Goal: Task Accomplishment & Management: Complete application form

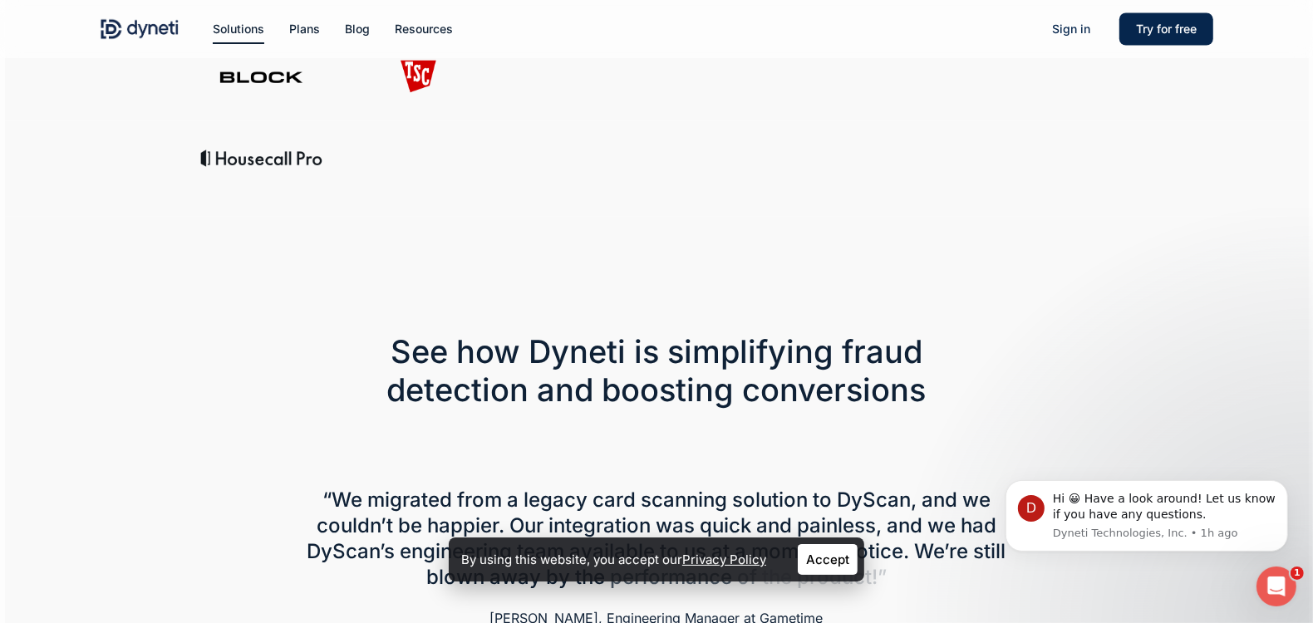
scroll to position [324, 0]
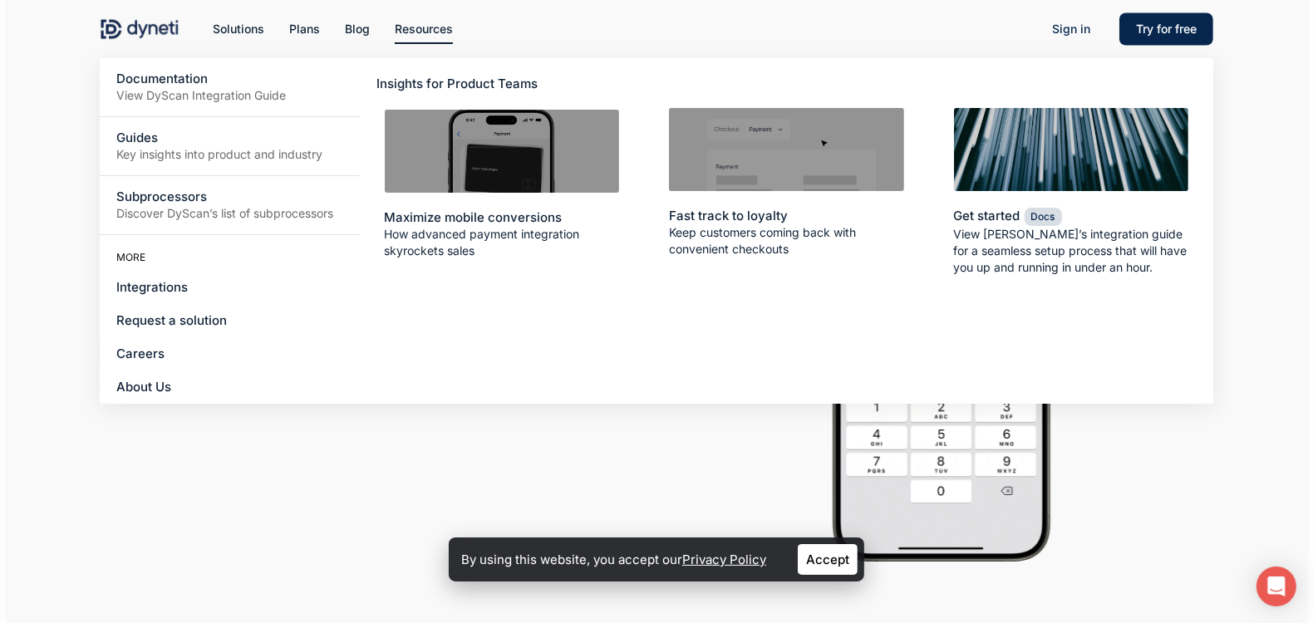
click at [444, 27] on span "Resources" at bounding box center [424, 29] width 58 height 14
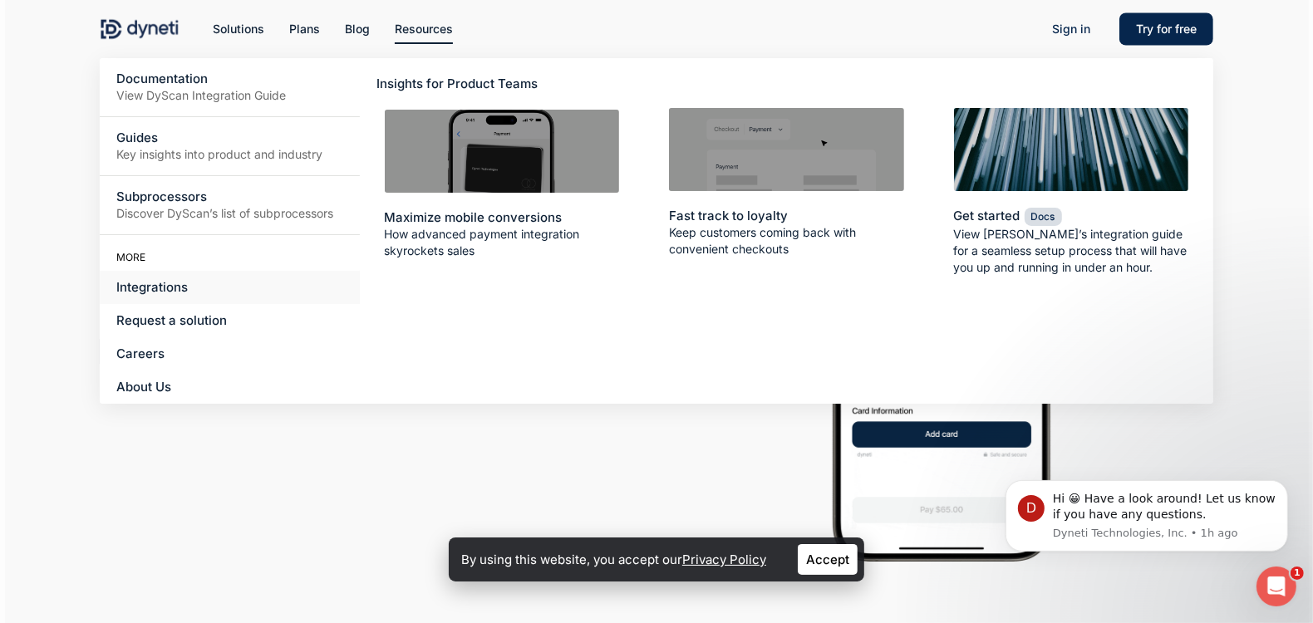
click at [157, 276] on link "Integrations" at bounding box center [230, 287] width 260 height 33
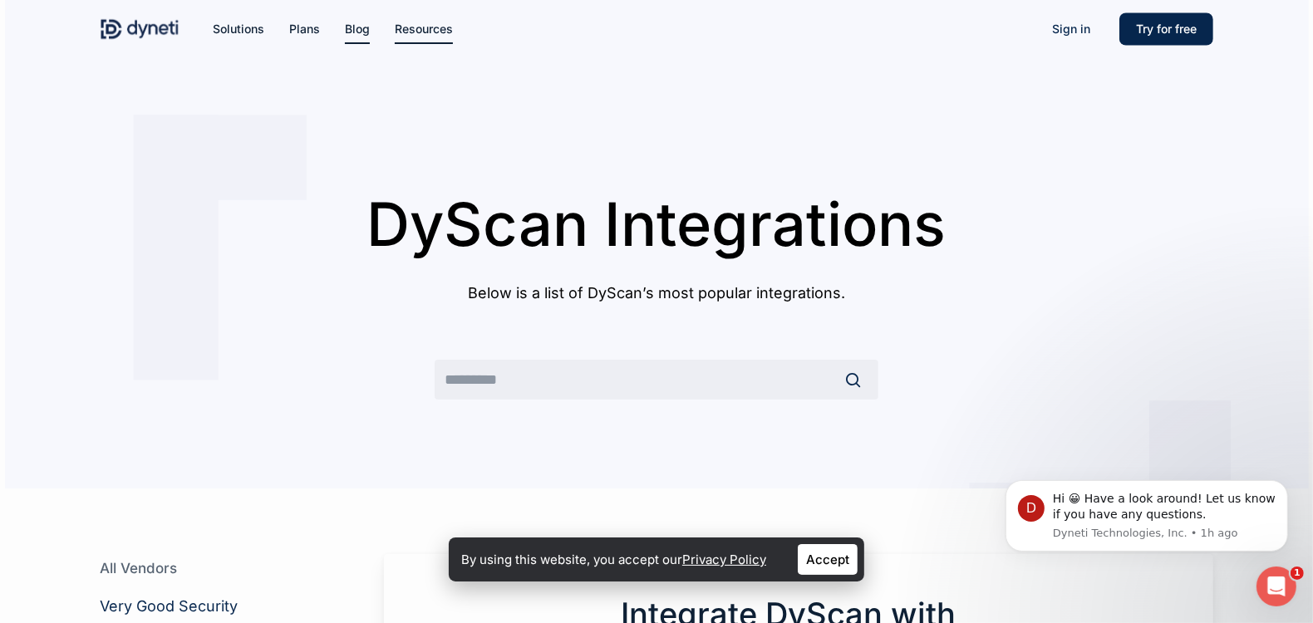
click at [354, 30] on span "Blog" at bounding box center [357, 29] width 25 height 14
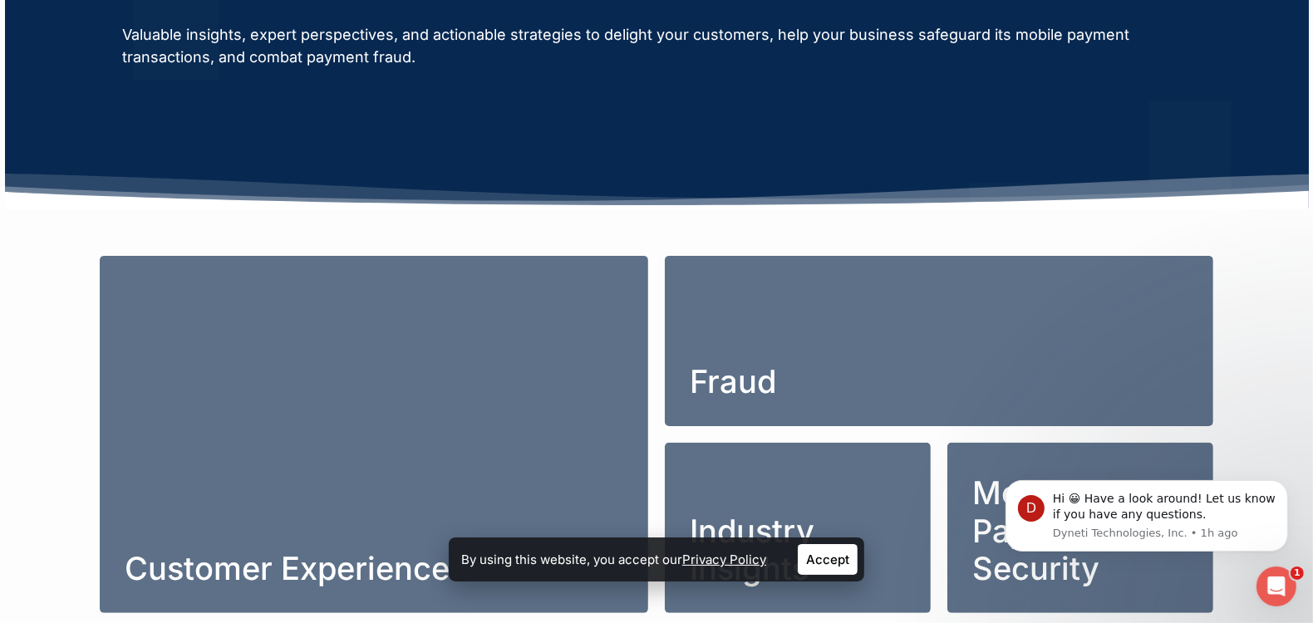
scroll to position [249, 0]
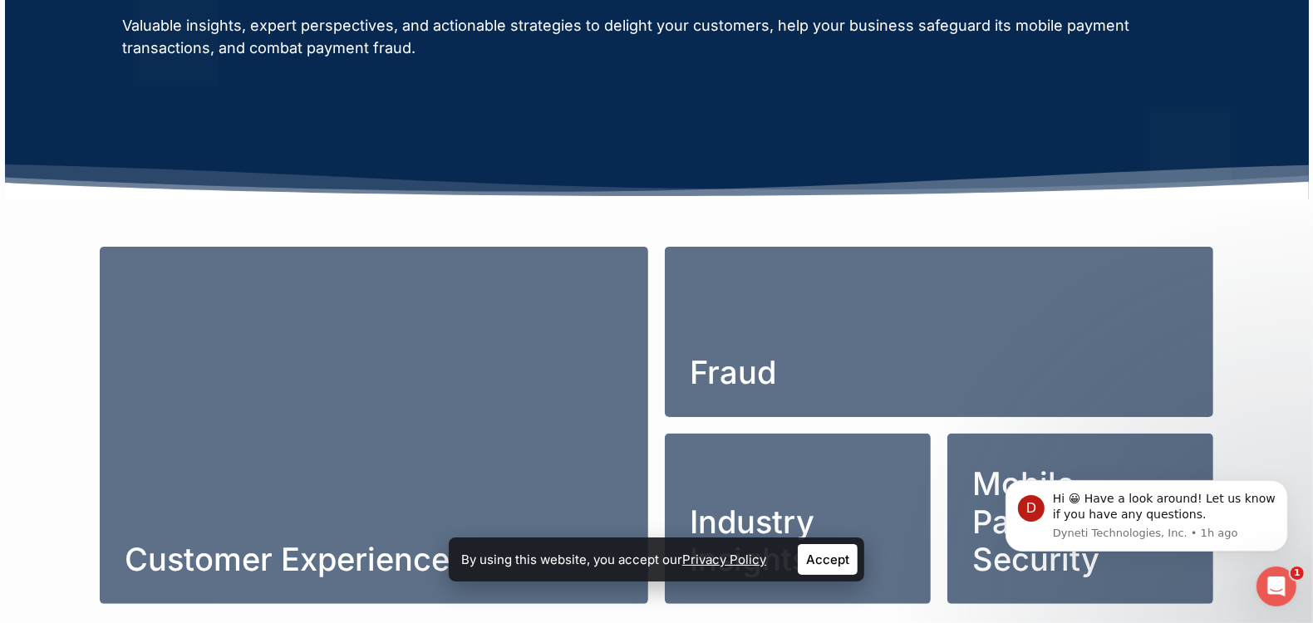
click at [843, 557] on link "Accept" at bounding box center [828, 559] width 60 height 31
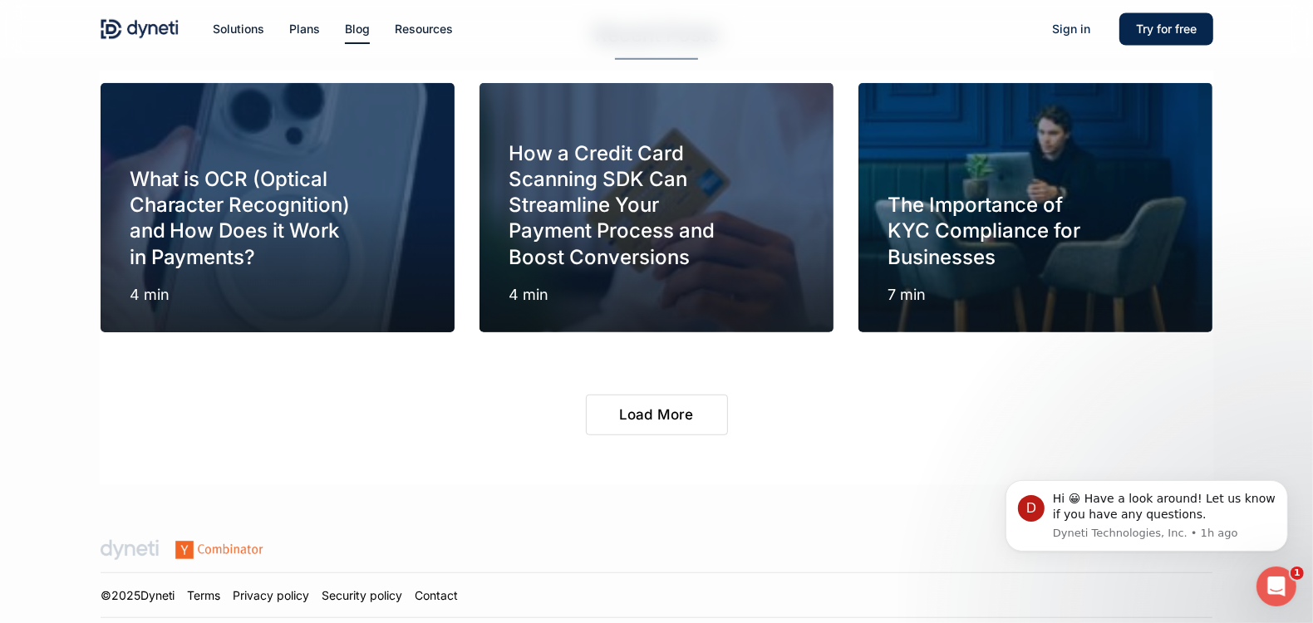
scroll to position [912, 0]
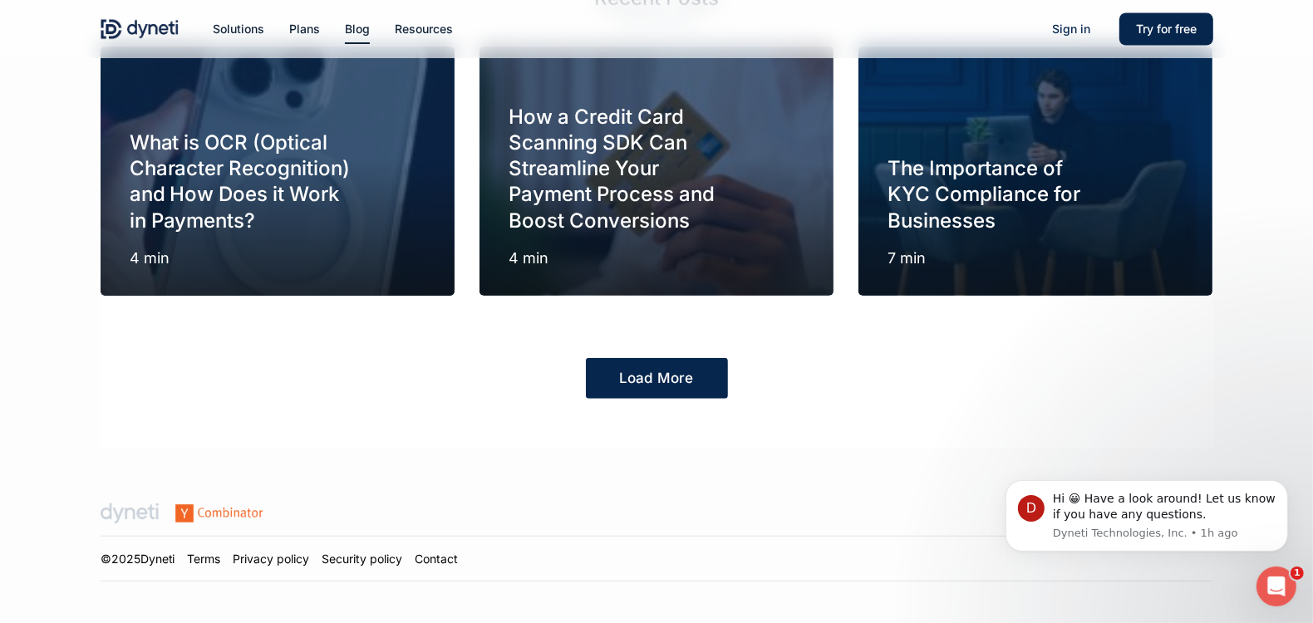
click at [698, 381] on link "Load More" at bounding box center [657, 378] width 142 height 41
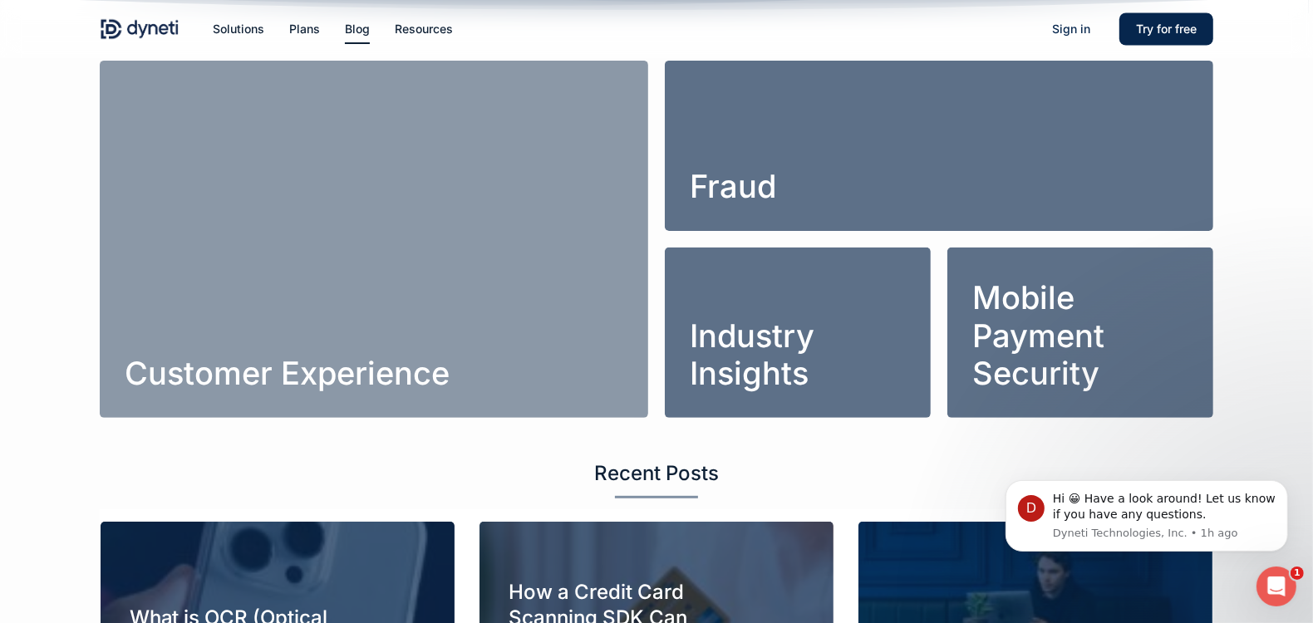
scroll to position [189, 0]
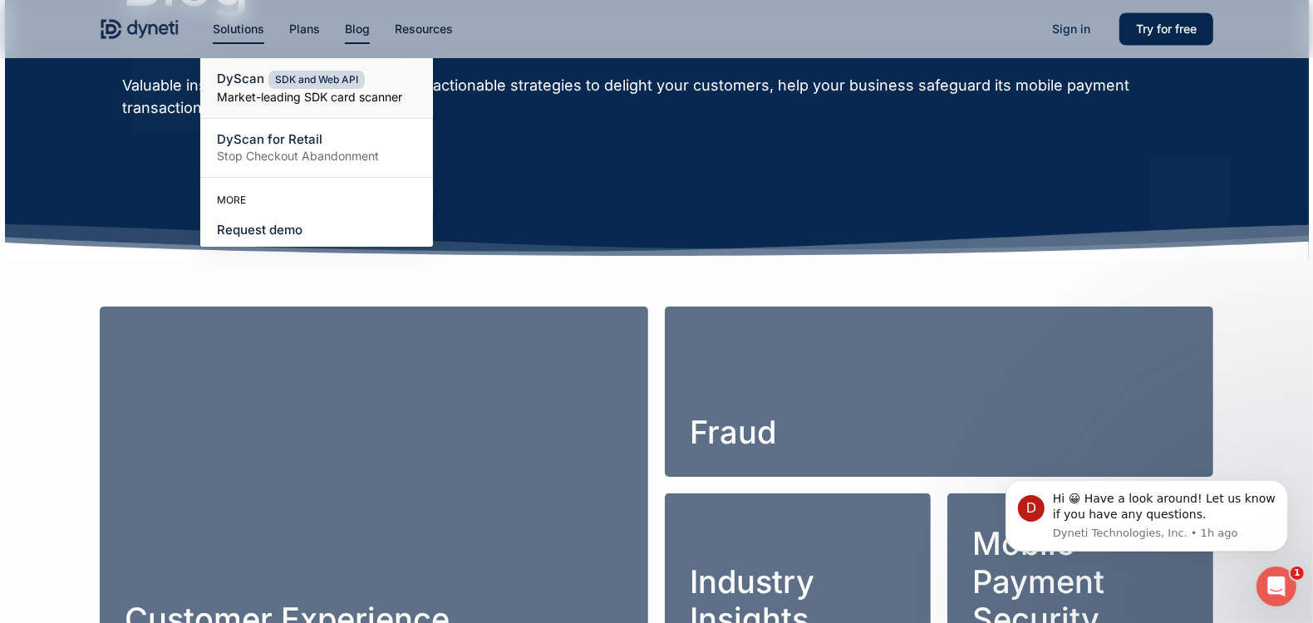
click at [237, 82] on span "DyScan" at bounding box center [240, 79] width 47 height 16
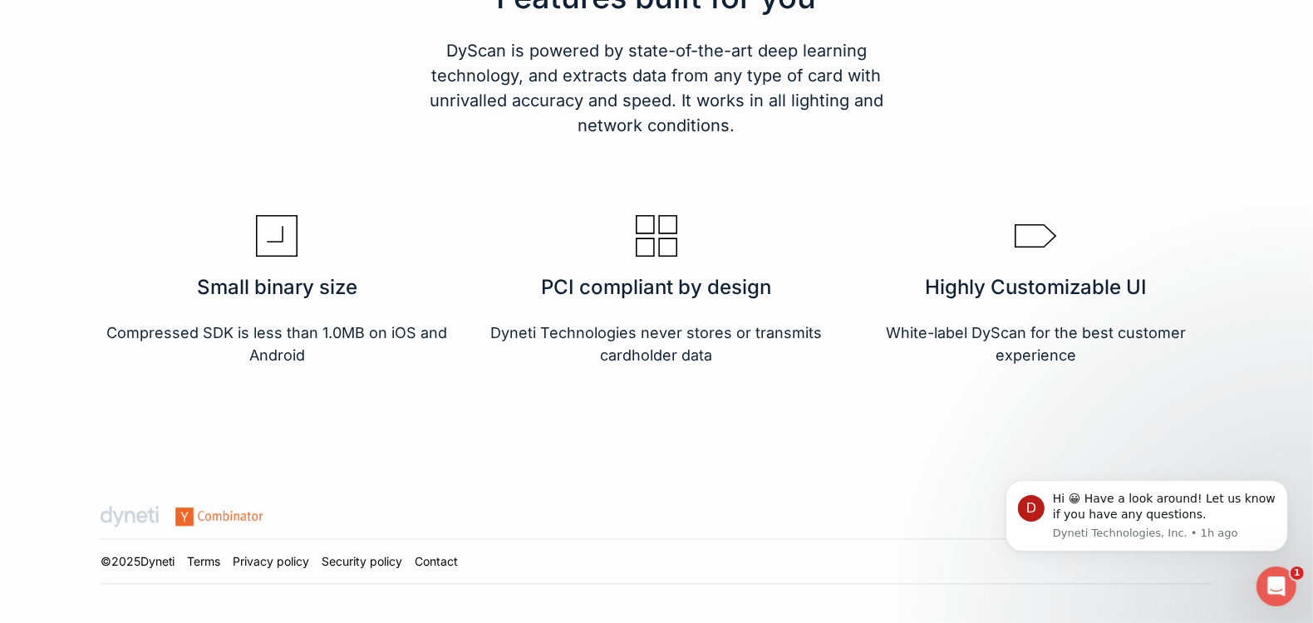
scroll to position [2818, 0]
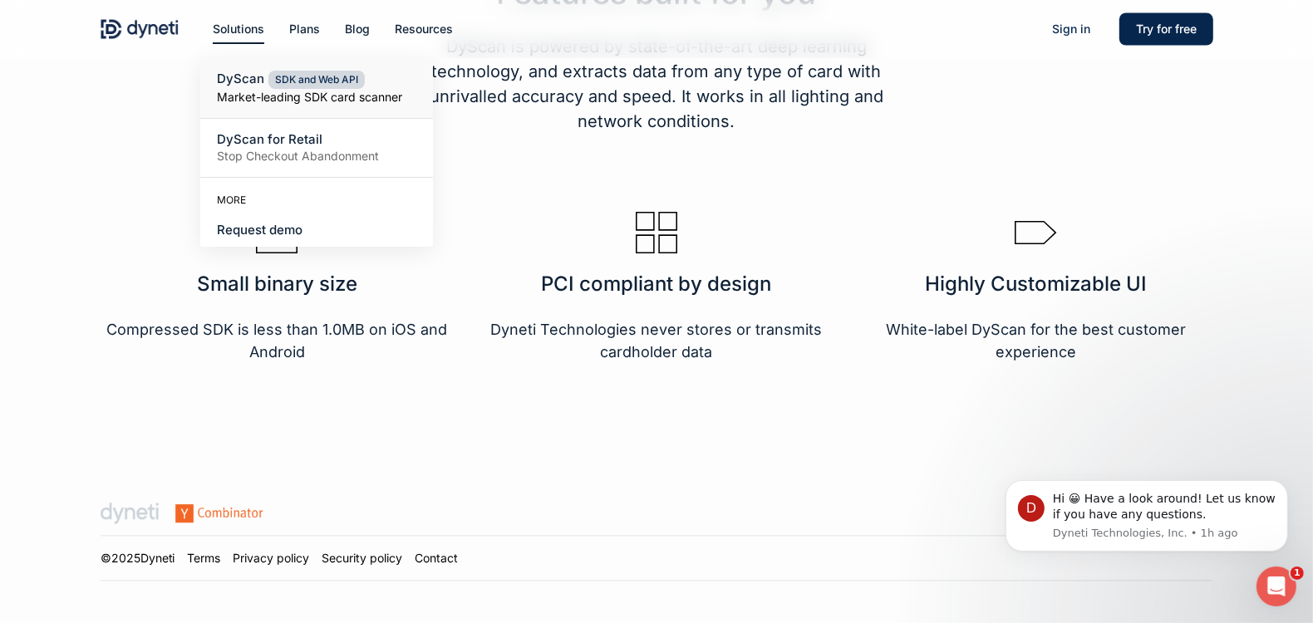
click at [319, 286] on h3 "Small binary size" at bounding box center [277, 284] width 354 height 22
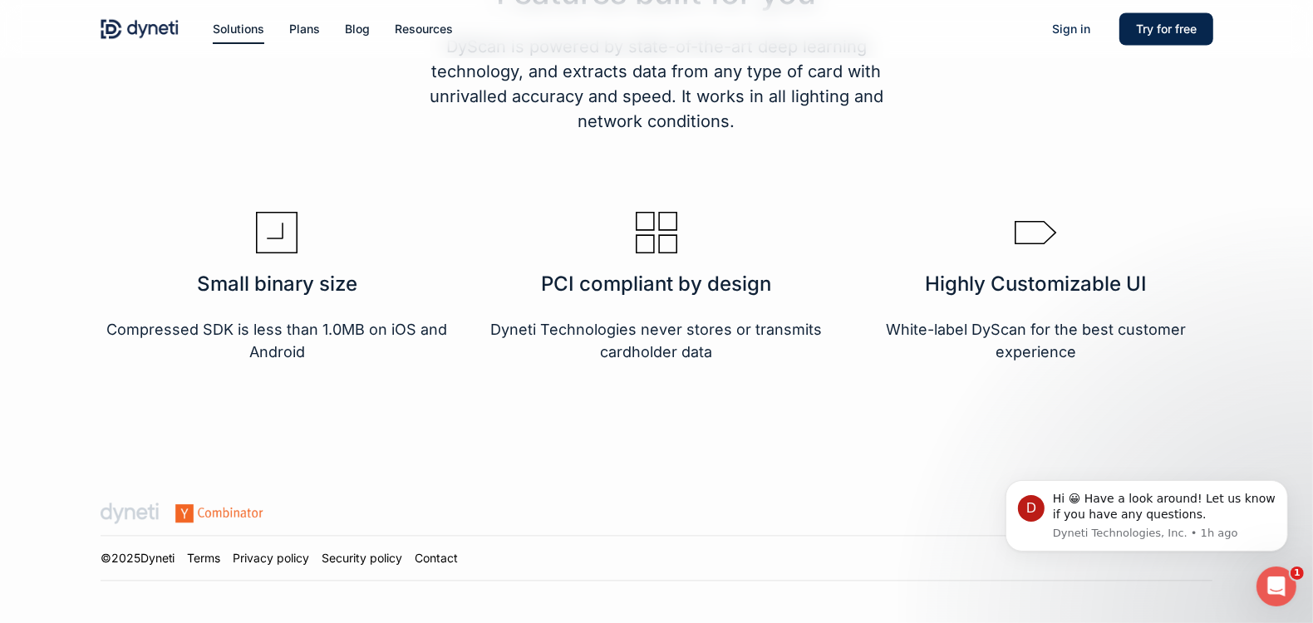
click at [683, 257] on div "PCI compliant by design Dyneti Technologies never stores or transmits cardholde…" at bounding box center [657, 287] width 354 height 151
click at [639, 230] on icon at bounding box center [657, 233] width 42 height 42
click at [1057, 290] on h3 "Highly Customizable UI" at bounding box center [1036, 284] width 354 height 22
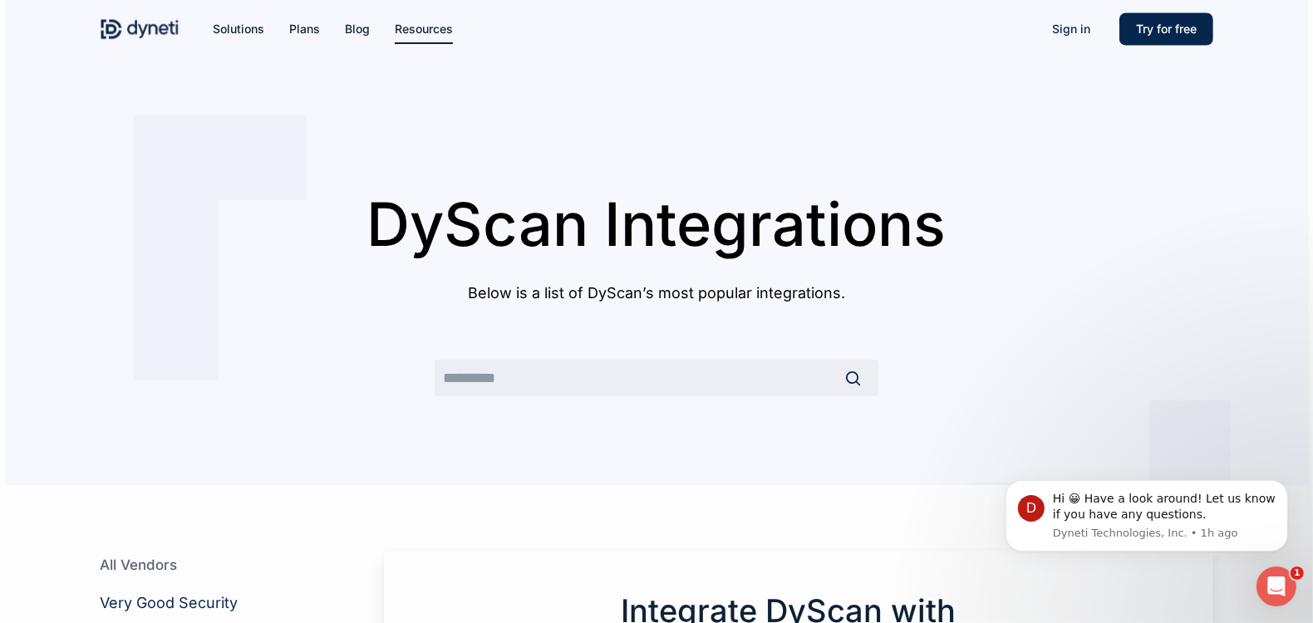
click at [643, 386] on input "text" at bounding box center [657, 378] width 444 height 37
type input "***"
click at [828, 358] on button "Search" at bounding box center [853, 378] width 51 height 40
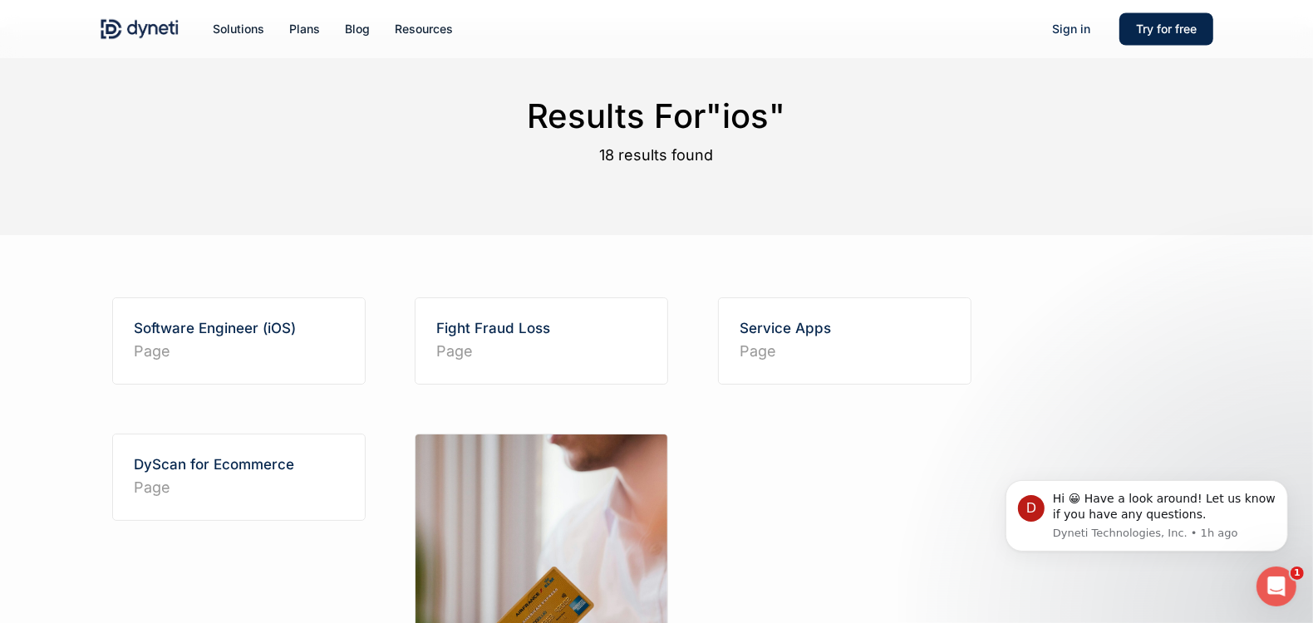
scroll to position [83, 0]
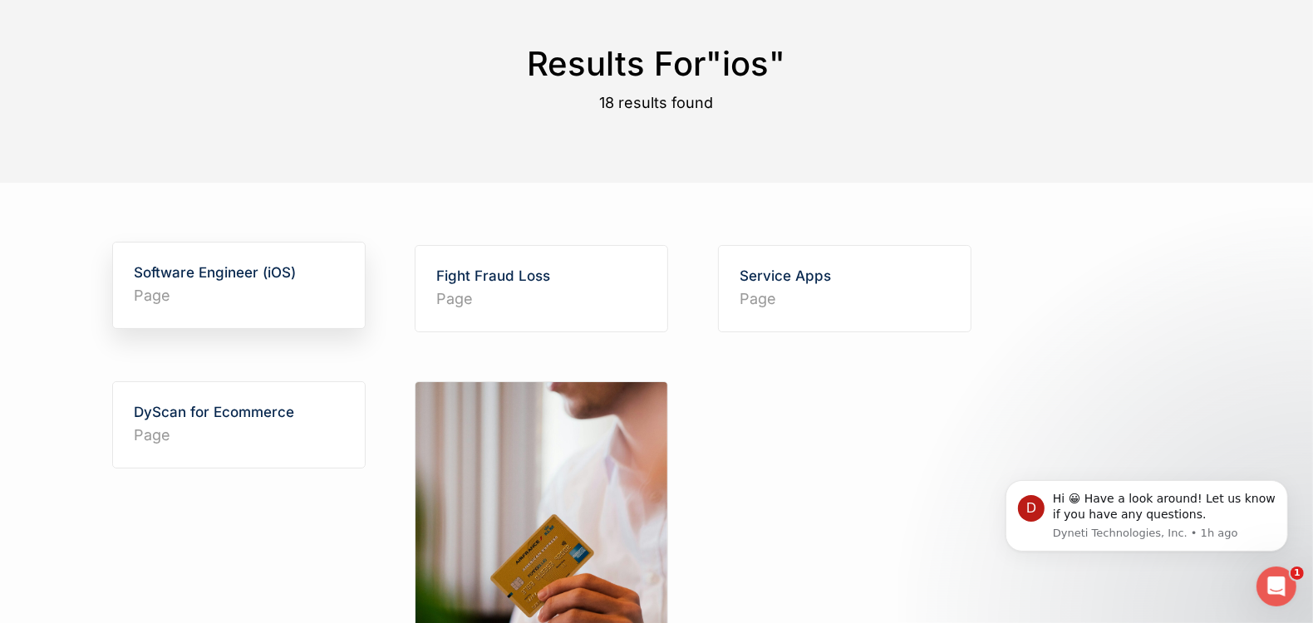
click at [248, 280] on h2 "Software Engineer (iOS) Page" at bounding box center [239, 285] width 252 height 85
click at [240, 275] on link "Software Engineer (iOS)" at bounding box center [215, 272] width 162 height 17
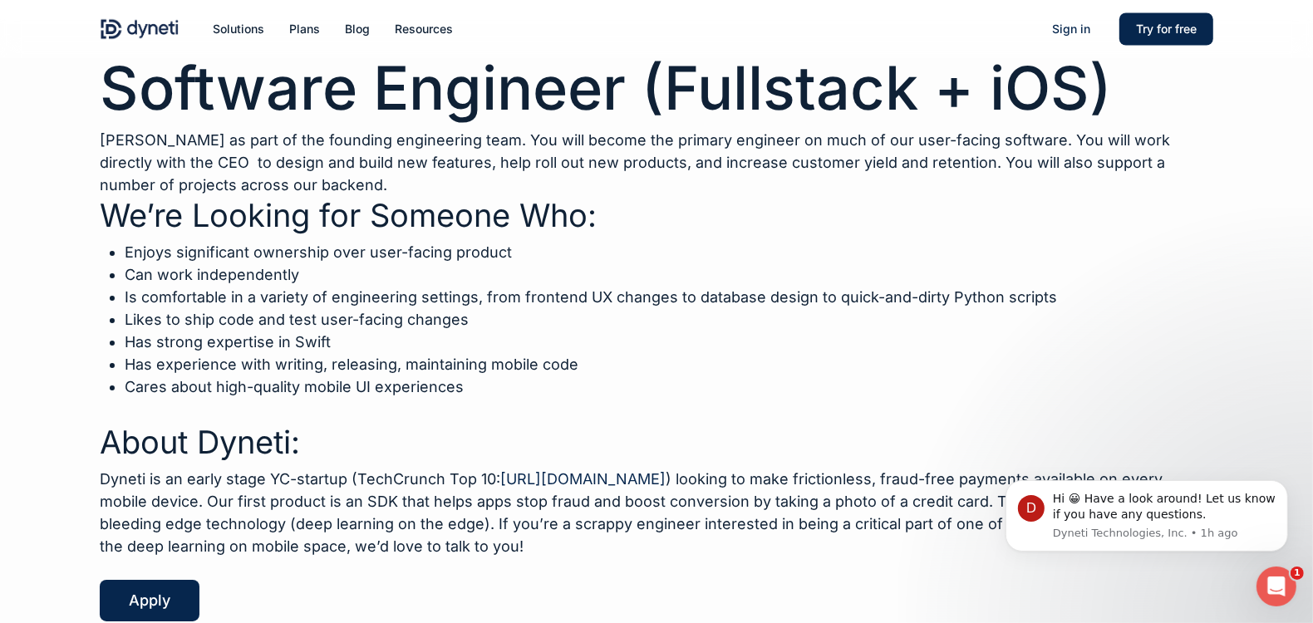
scroll to position [78, 0]
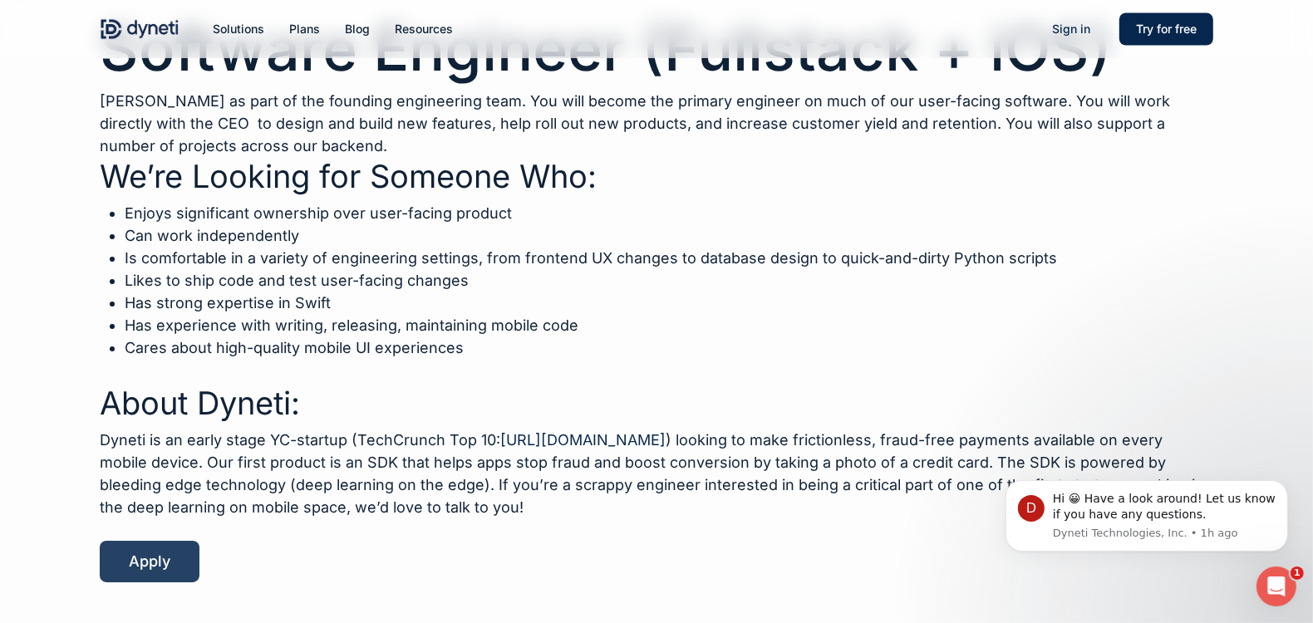
click at [133, 561] on span "Apply" at bounding box center [150, 562] width 42 height 17
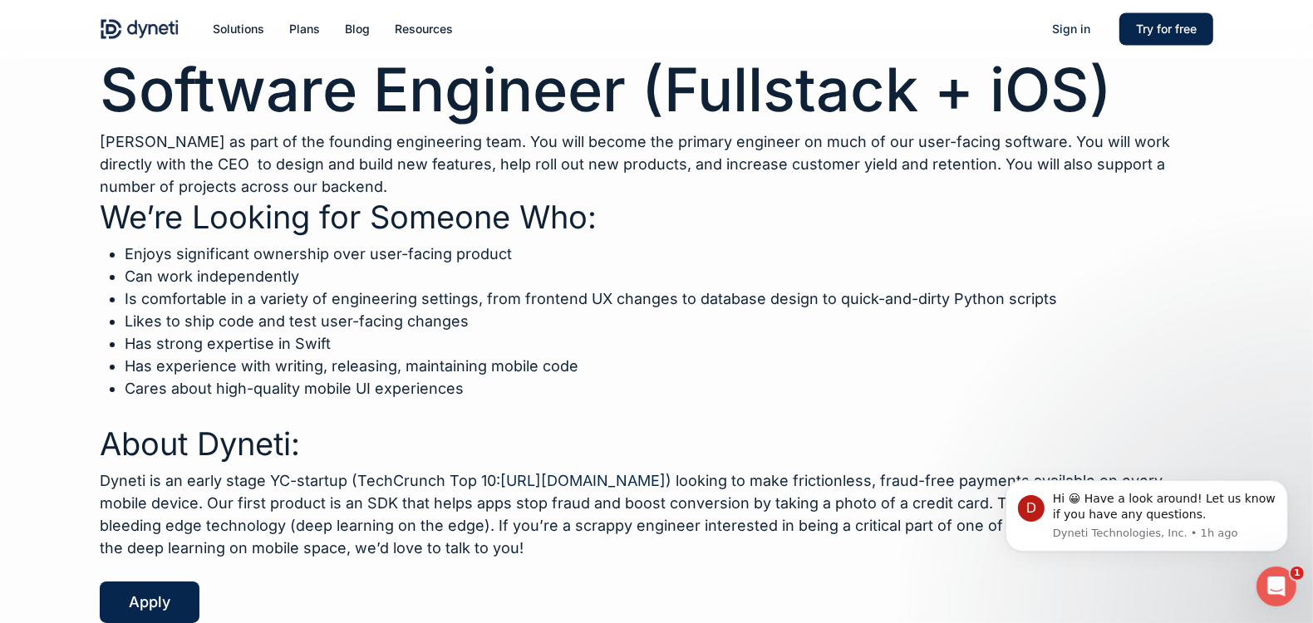
scroll to position [0, 0]
